Goal: Transaction & Acquisition: Obtain resource

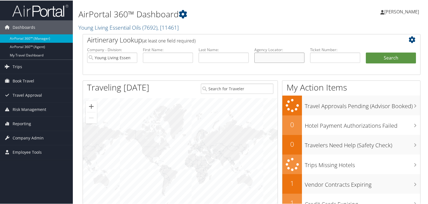
click at [268, 55] on input "text" at bounding box center [279, 57] width 50 height 10
paste input "DNV6DJ"
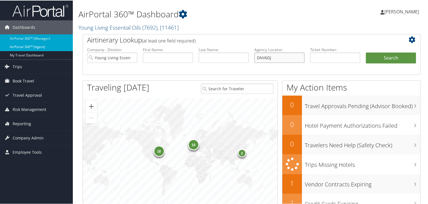
type input "DNV6DJ"
click at [48, 44] on link "AirPortal 360™ (Agent)" at bounding box center [36, 46] width 73 height 8
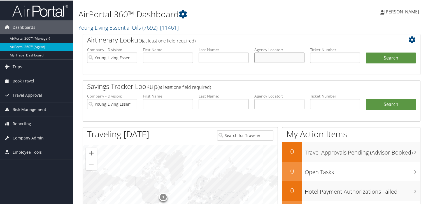
click at [268, 58] on input "text" at bounding box center [279, 57] width 50 height 10
paste input "DNV6DJ"
type input "DNV6DJ"
click at [383, 58] on button "Search" at bounding box center [391, 57] width 50 height 11
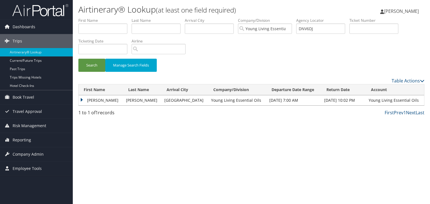
click at [83, 99] on td "MICHELLE TAYLOR" at bounding box center [101, 100] width 45 height 10
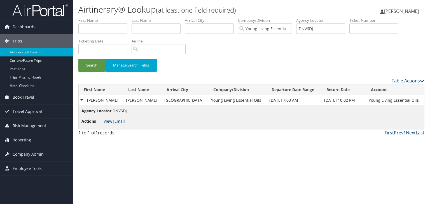
click at [108, 119] on link "View" at bounding box center [108, 121] width 9 height 5
click at [105, 121] on link "View" at bounding box center [108, 121] width 9 height 5
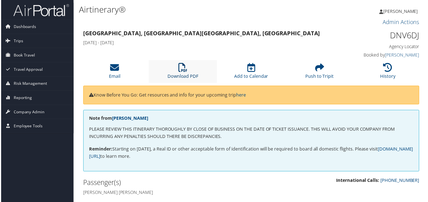
click at [185, 78] on link "Download PDF" at bounding box center [182, 72] width 31 height 13
click at [185, 72] on icon at bounding box center [182, 67] width 9 height 9
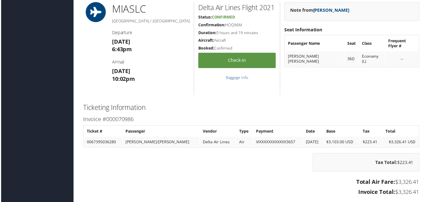
scroll to position [840, 0]
